Goal: Task Accomplishment & Management: Use online tool/utility

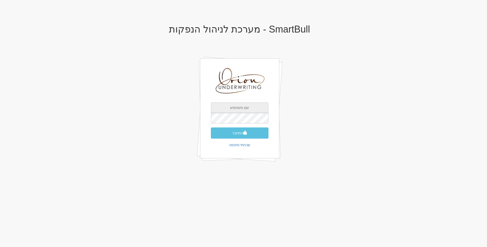
click at [236, 109] on input "text" at bounding box center [240, 107] width 58 height 11
type input "[EMAIL_ADDRESS][DOMAIN_NAME]"
click at [211, 127] on button "התחבר" at bounding box center [240, 132] width 58 height 11
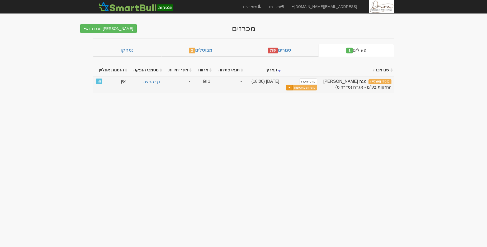
click at [293, 88] on button "Toggle Dropdown" at bounding box center [289, 88] width 7 height 6
click at [300, 104] on link "עדכן מסמכי הנפקה" at bounding box center [292, 103] width 50 height 7
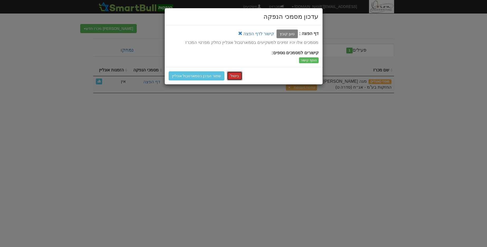
click at [229, 78] on button "ביטול" at bounding box center [234, 75] width 15 height 9
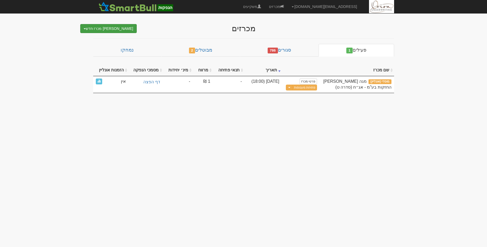
click at [124, 31] on button "צור מכרז חדש" at bounding box center [108, 28] width 57 height 9
click at [126, 39] on link "מוסדי" at bounding box center [108, 38] width 58 height 7
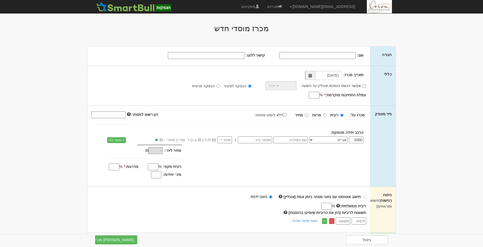
click at [361, 196] on div "חישוב אוטומטי עם נתוני מסחר בזמן אמת (אונליין) הזנה ידנית" at bounding box center [228, 196] width 275 height 5
click at [312, 195] on strong "חישוב אוטומטי עם נתוני מסחר בזמן אמת (אונליין)" at bounding box center [322, 196] width 77 height 4
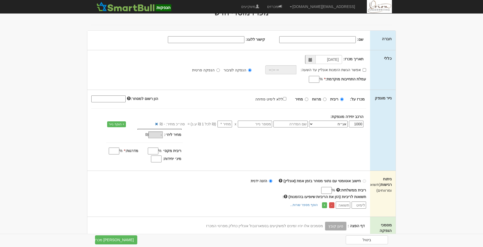
scroll to position [23, 0]
